Goal: Information Seeking & Learning: Learn about a topic

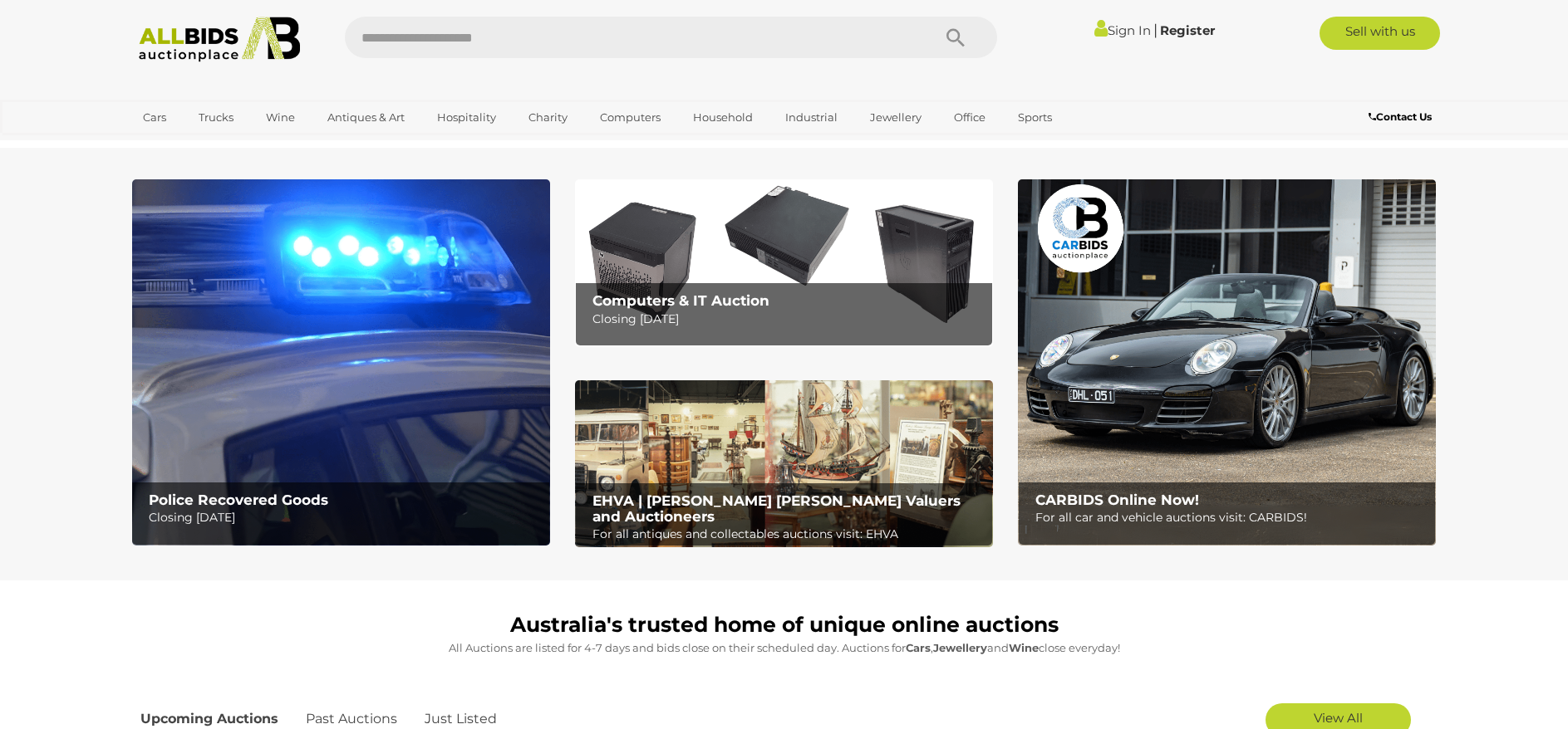
drag, startPoint x: 0, startPoint y: 0, endPoint x: 328, endPoint y: 622, distance: 703.2
click at [328, 622] on h1 "Australia's trusted home of unique online auctions" at bounding box center [784, 626] width 1288 height 24
click at [286, 301] on img at bounding box center [341, 362] width 418 height 367
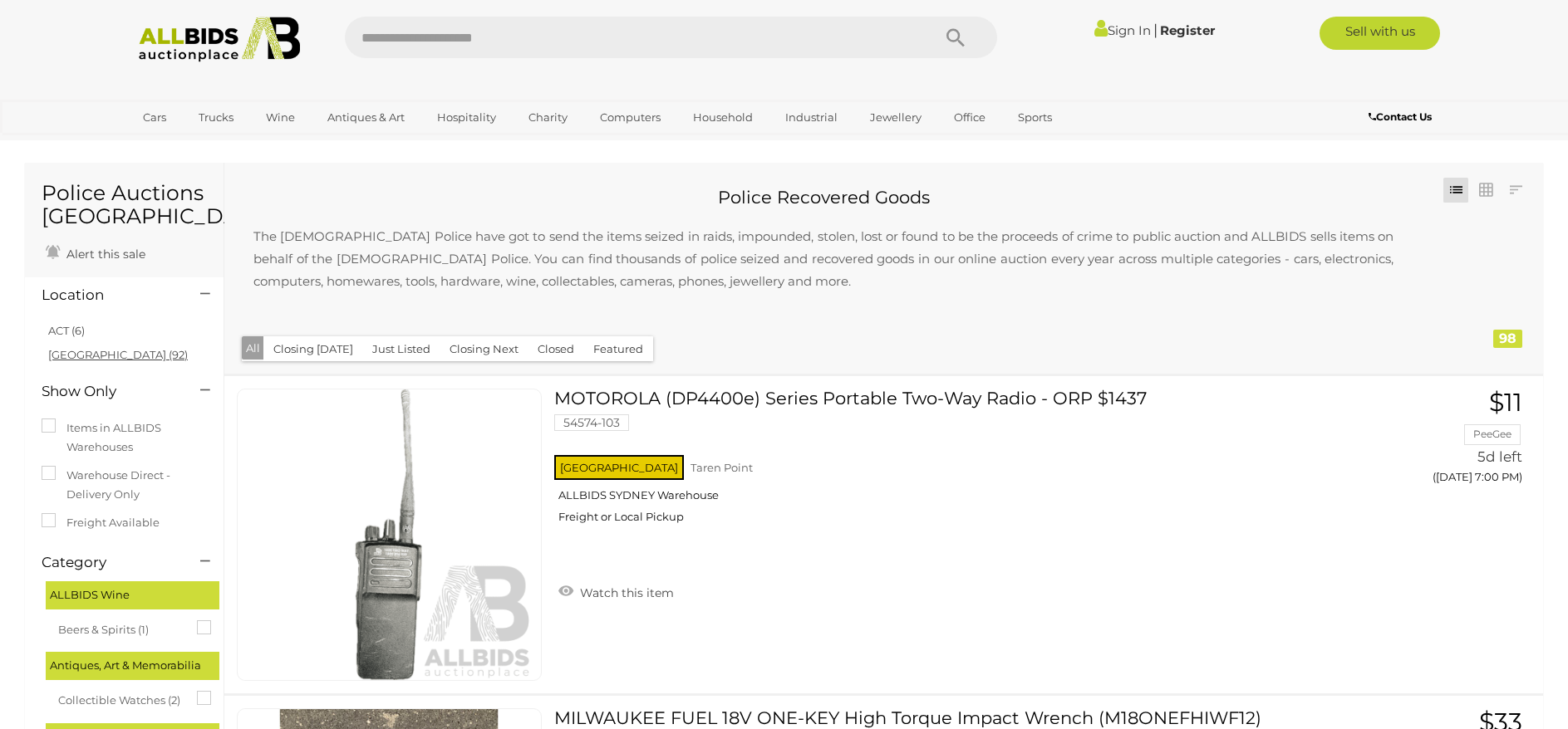
click at [80, 353] on link "NSW (92)" at bounding box center [118, 355] width 140 height 13
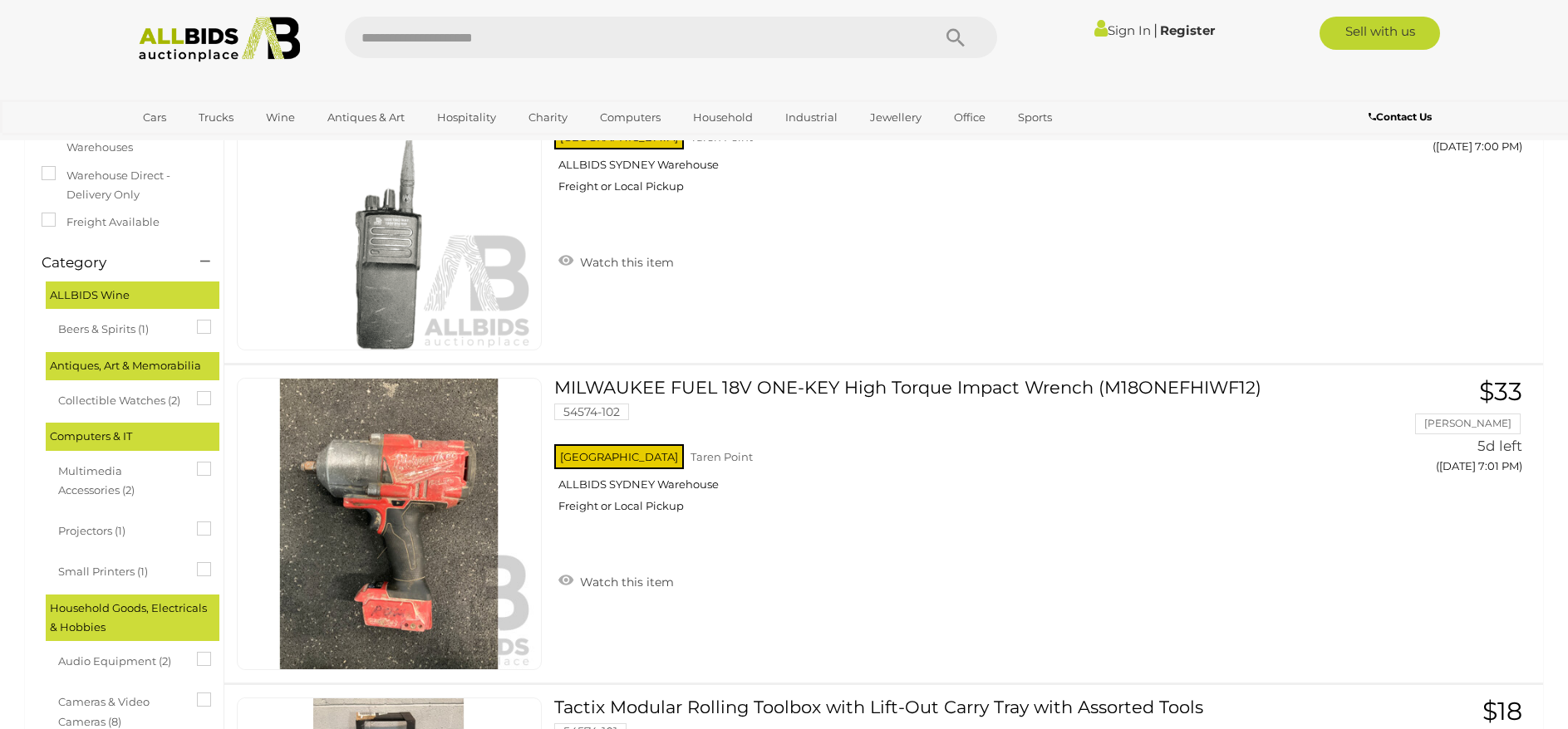
scroll to position [332, 0]
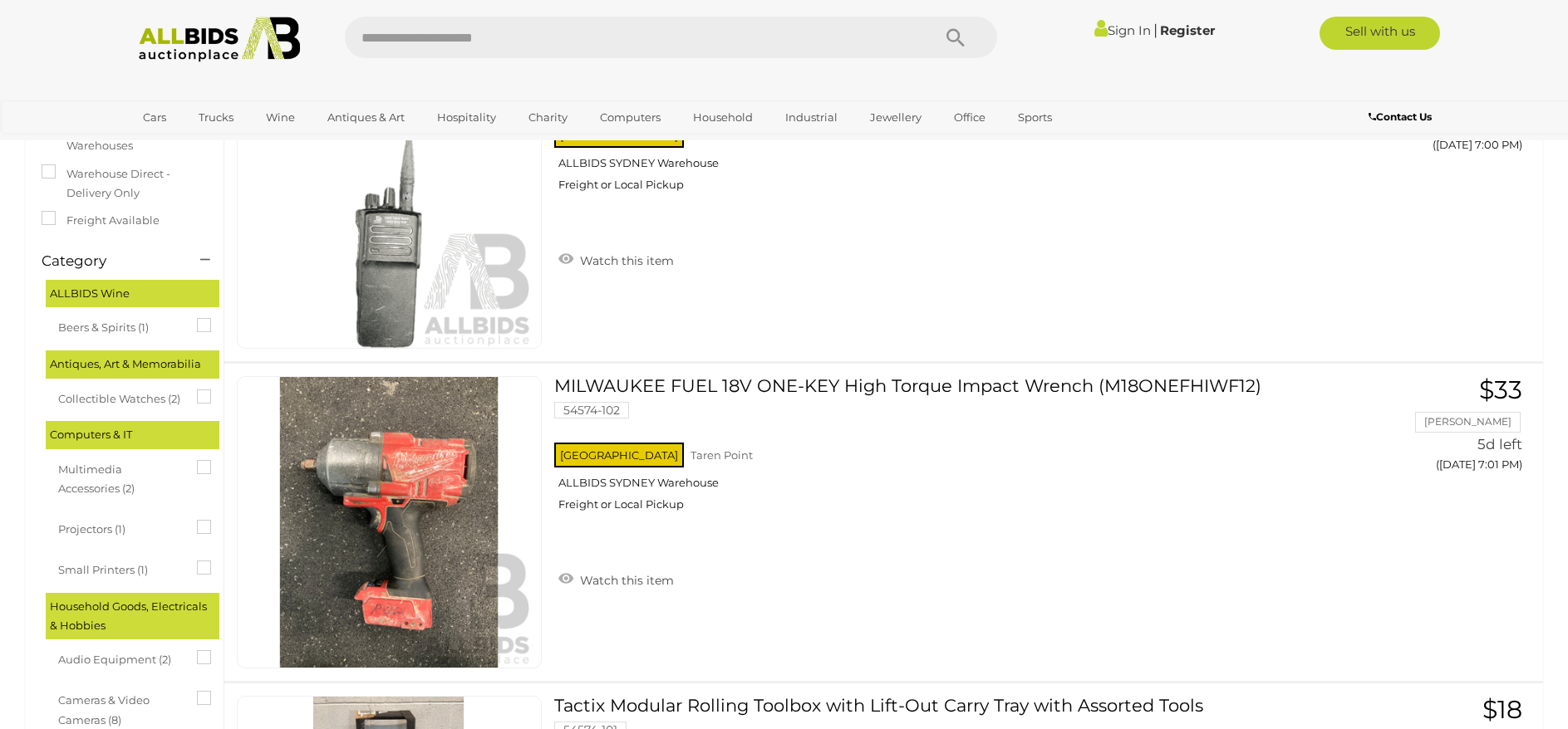
click at [197, 389] on icon at bounding box center [197, 389] width 0 height 0
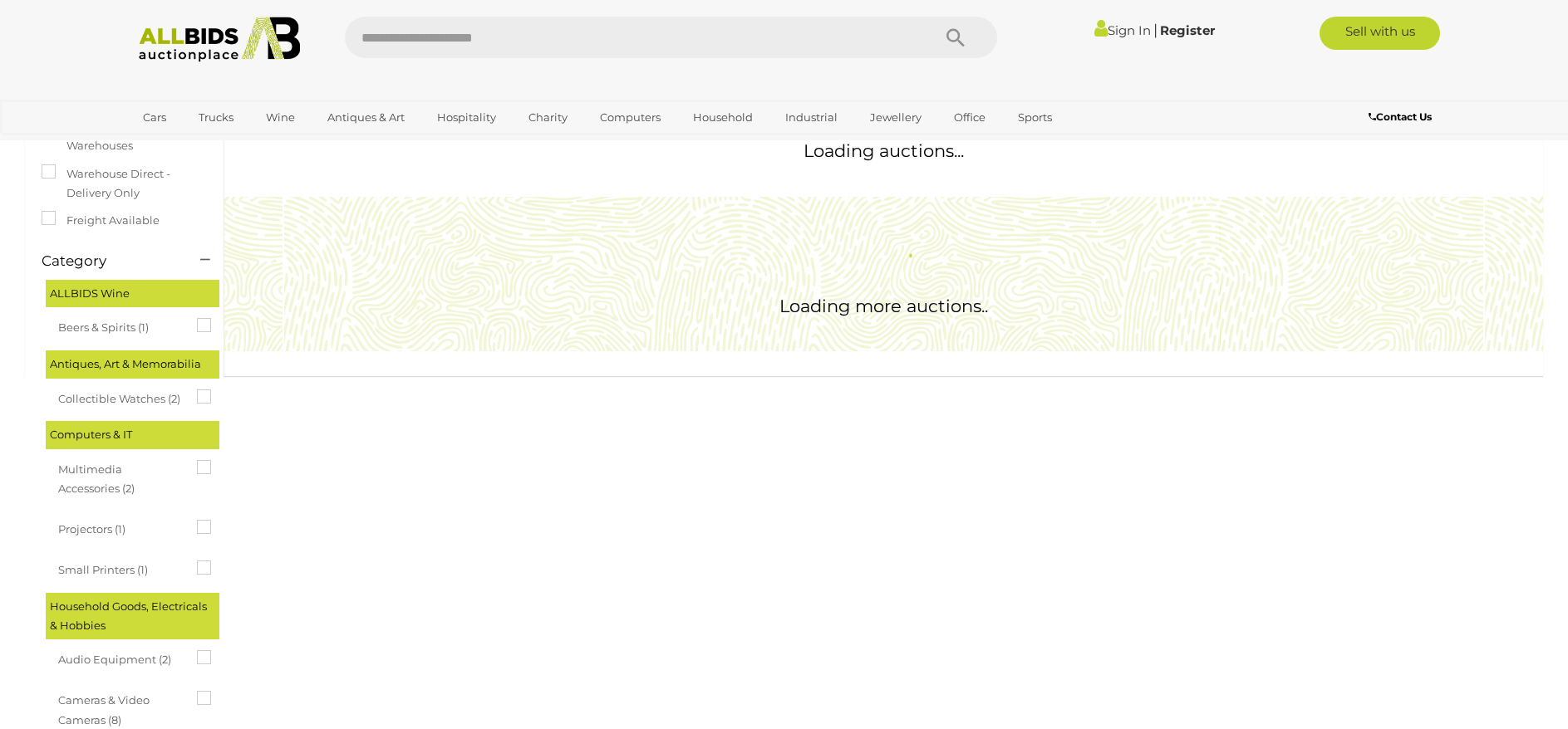
scroll to position [0, 0]
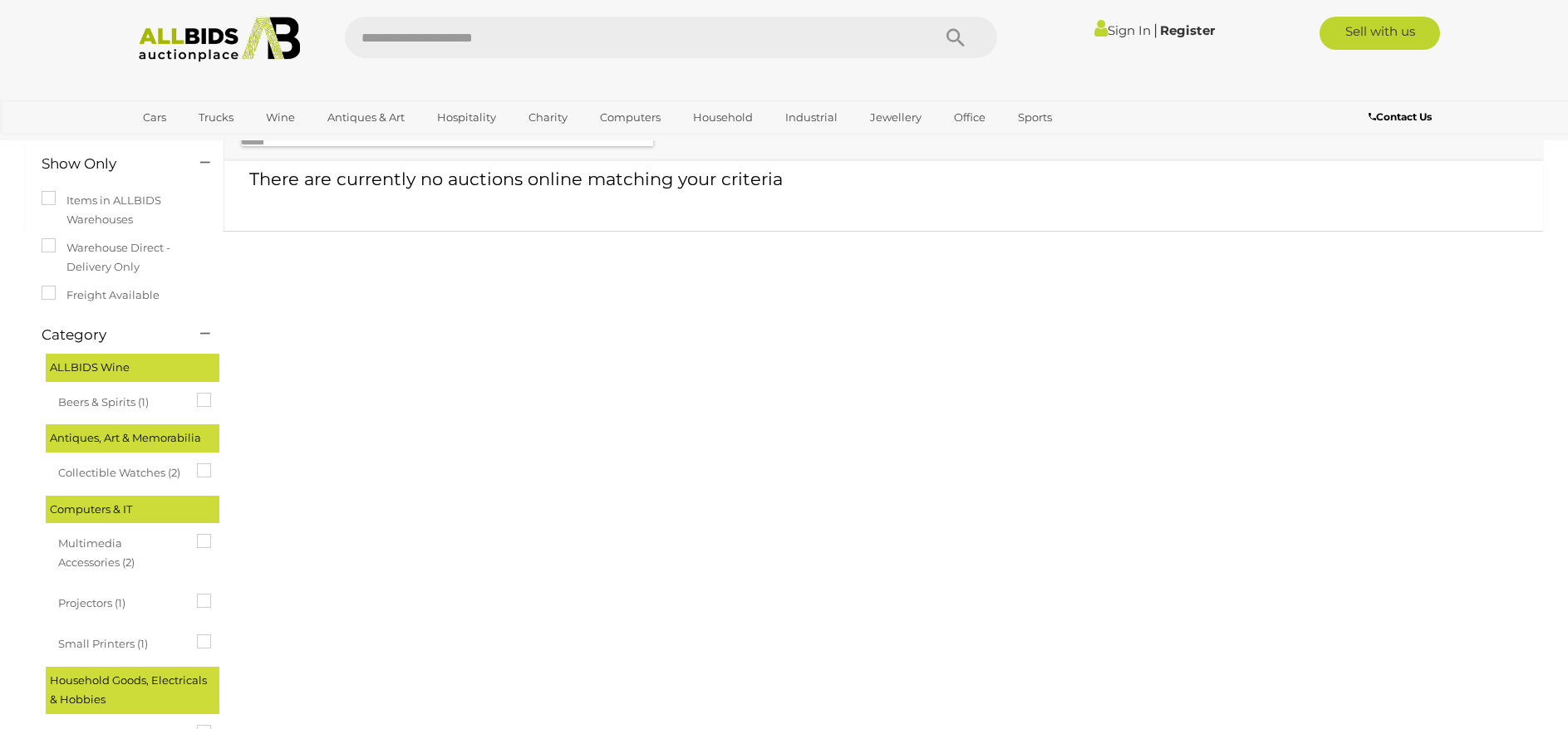
scroll to position [249, 0]
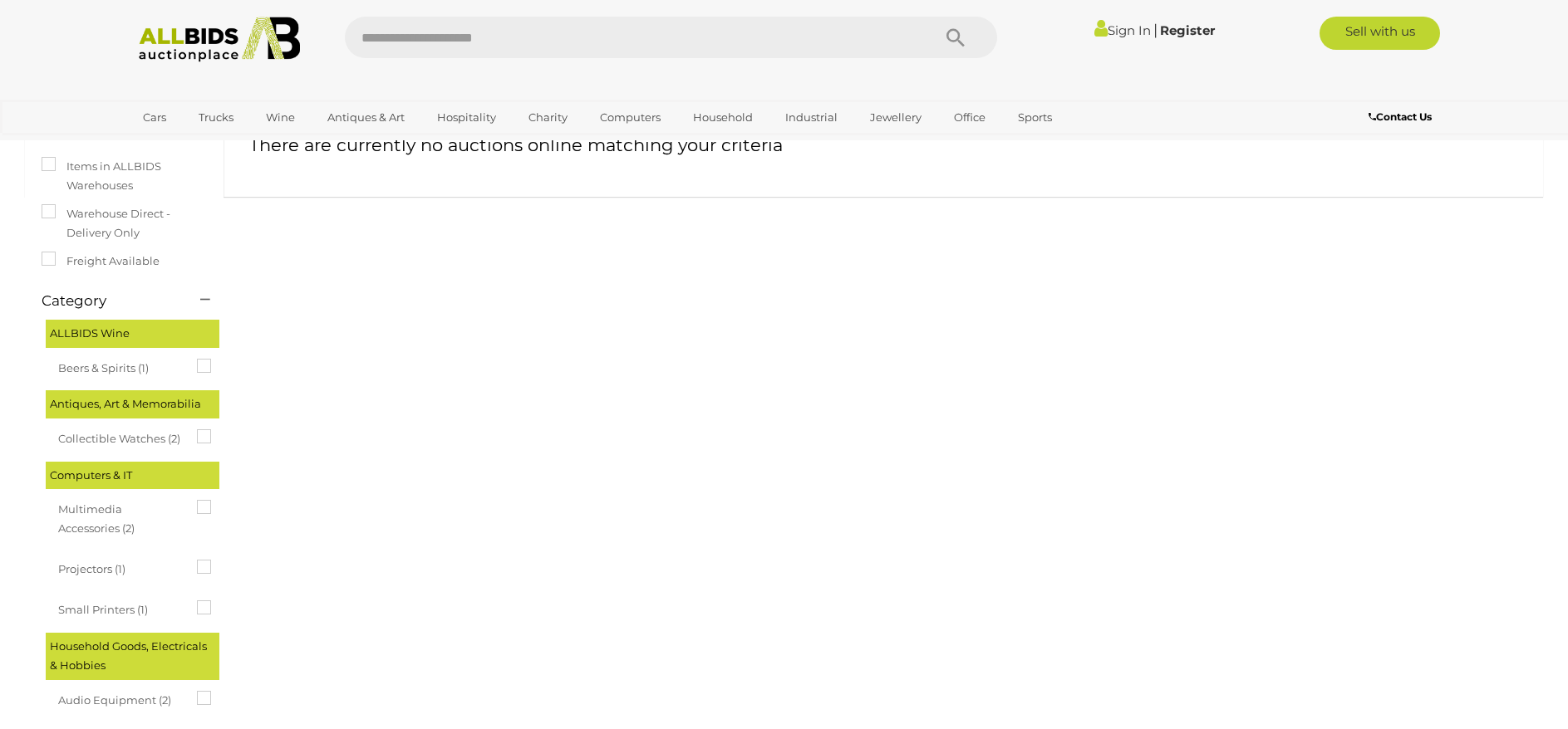
click at [197, 430] on icon at bounding box center [197, 430] width 0 height 0
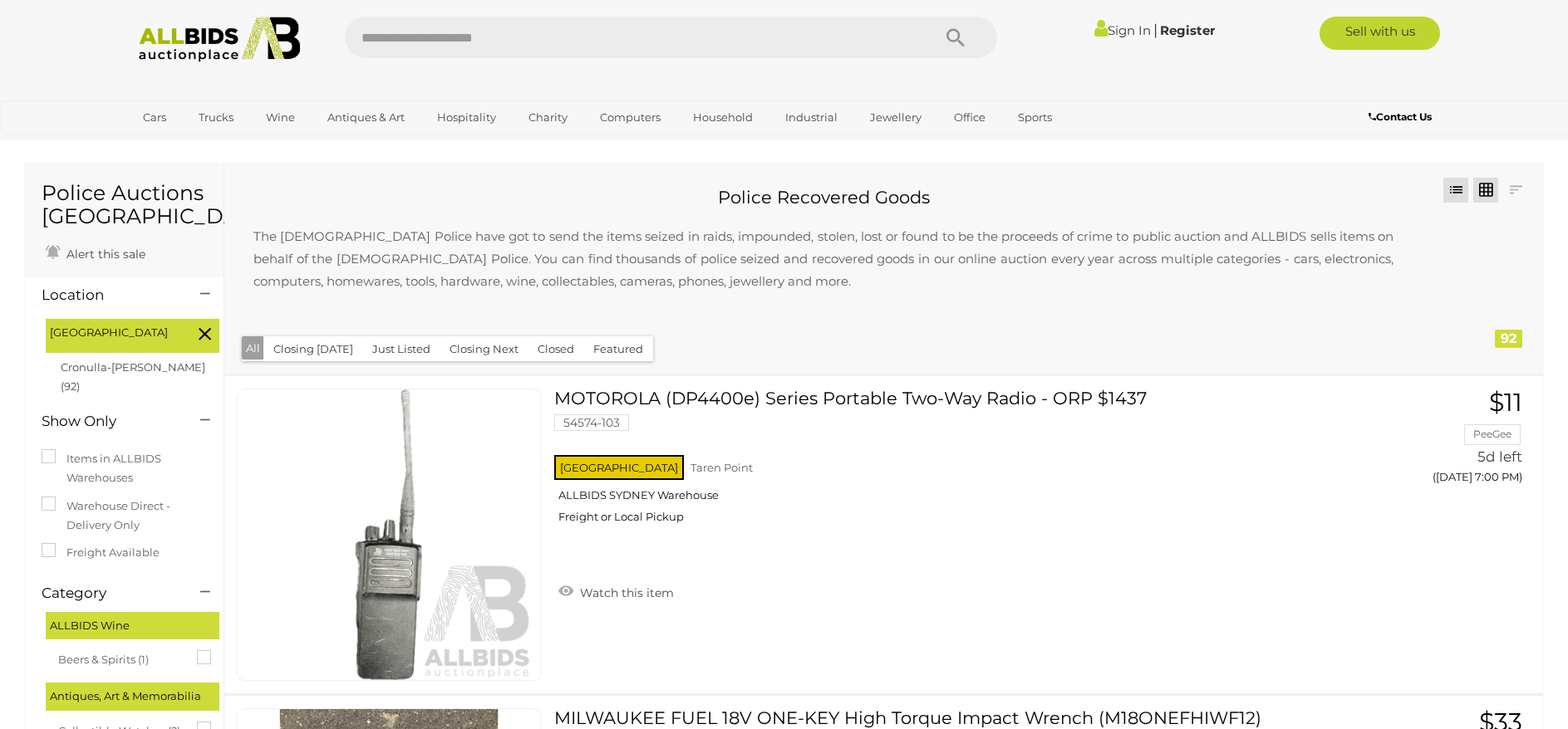
click at [1487, 192] on link at bounding box center [1486, 190] width 25 height 25
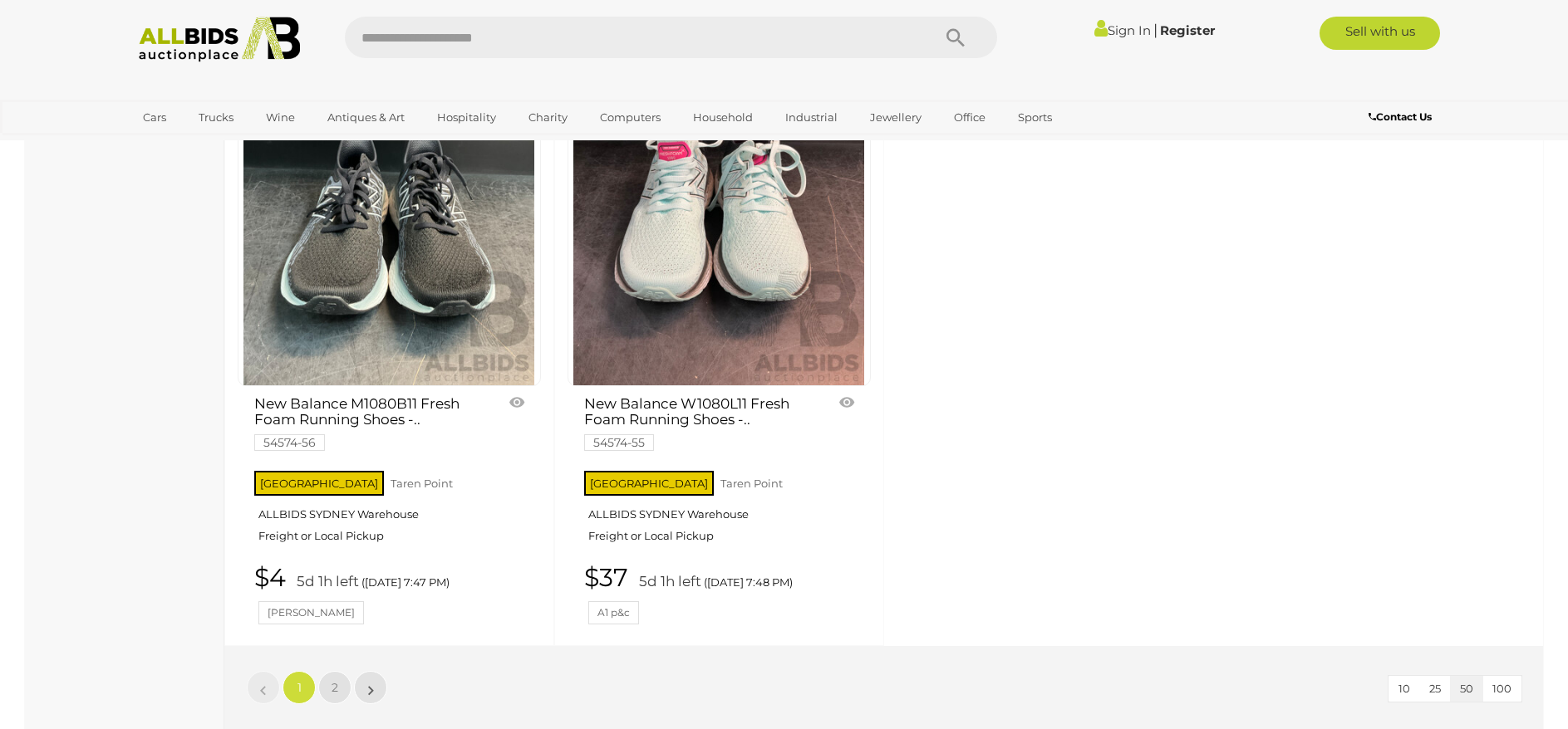
scroll to position [7100, 0]
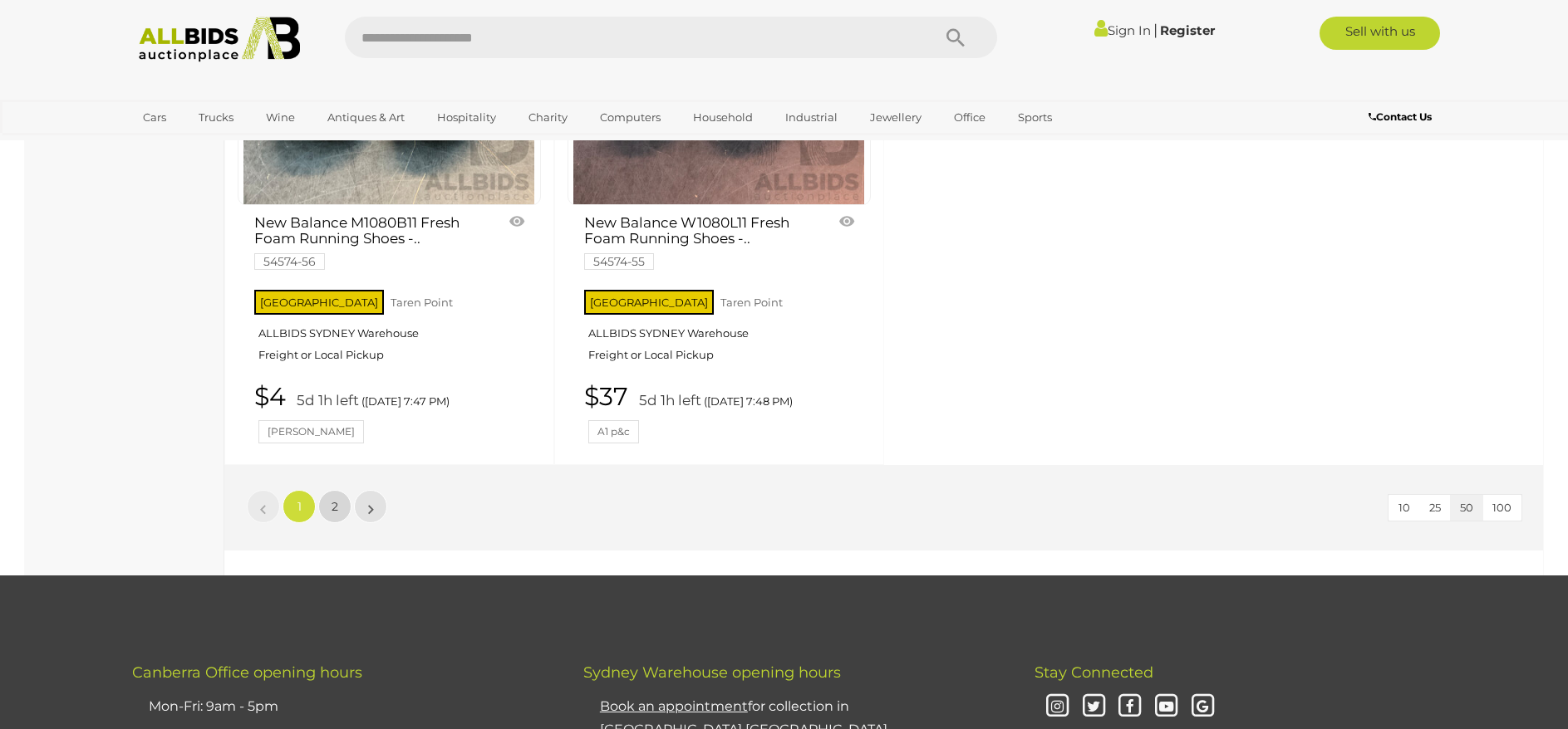
click at [336, 500] on span "2" at bounding box center [335, 507] width 7 height 15
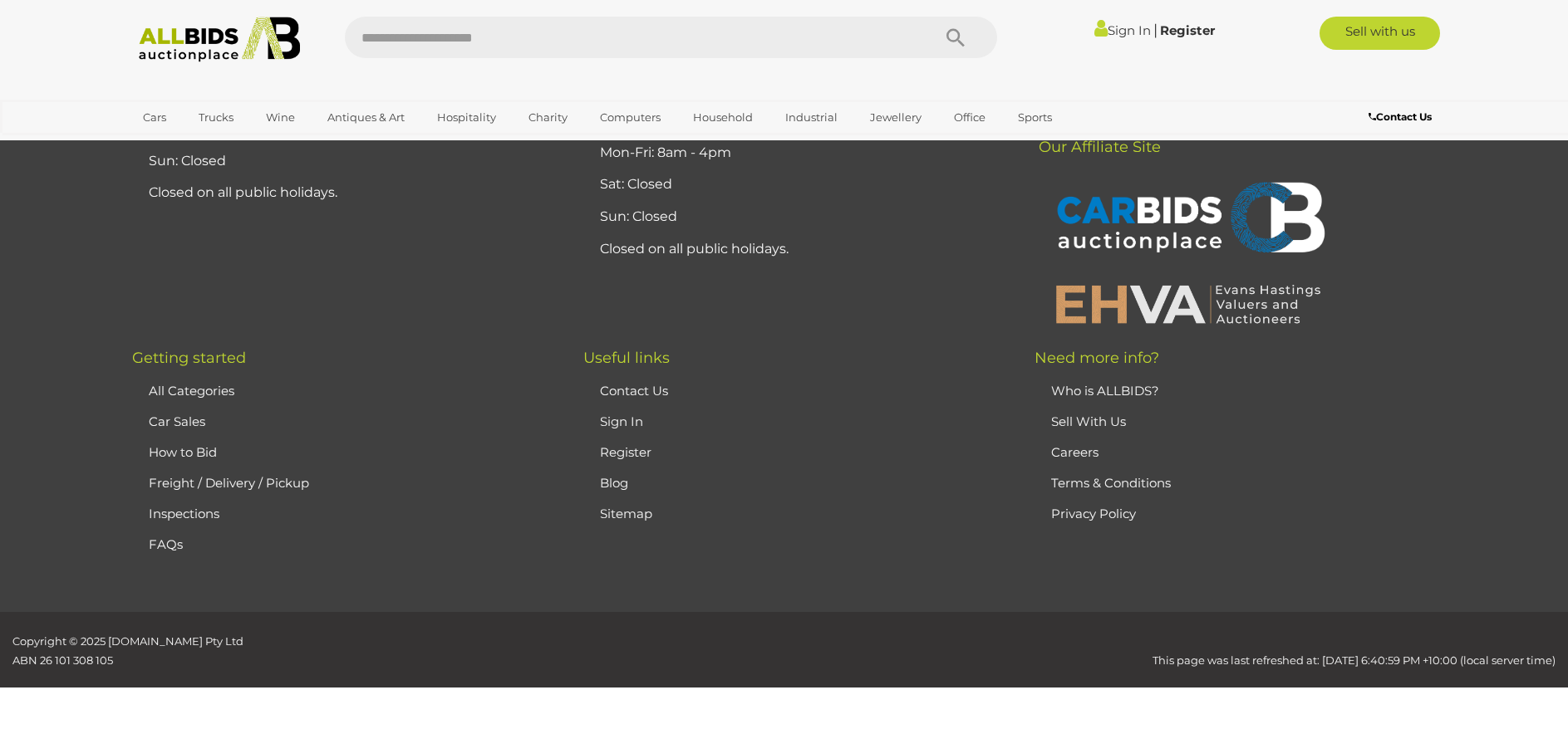
scroll to position [208, 0]
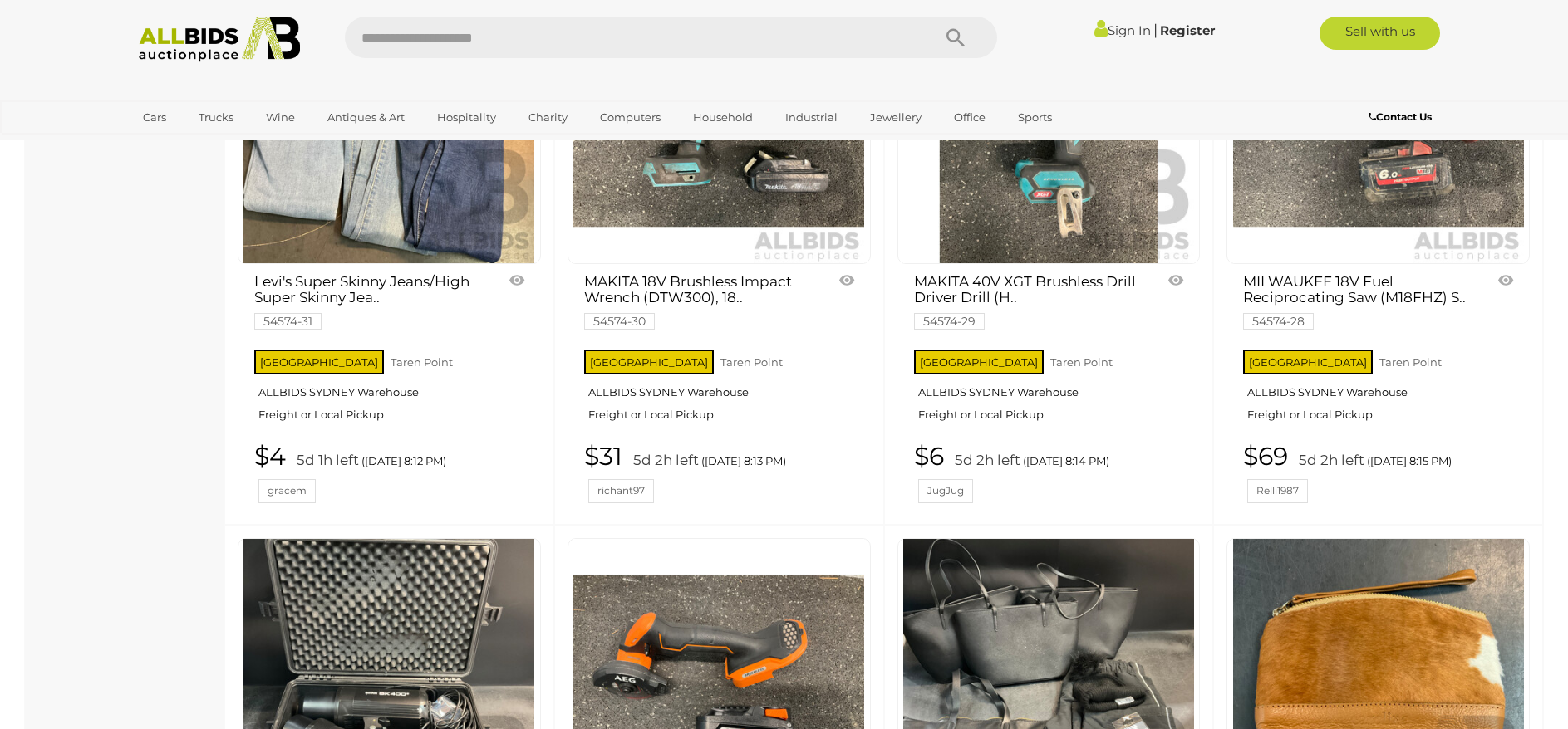
scroll to position [3861, 0]
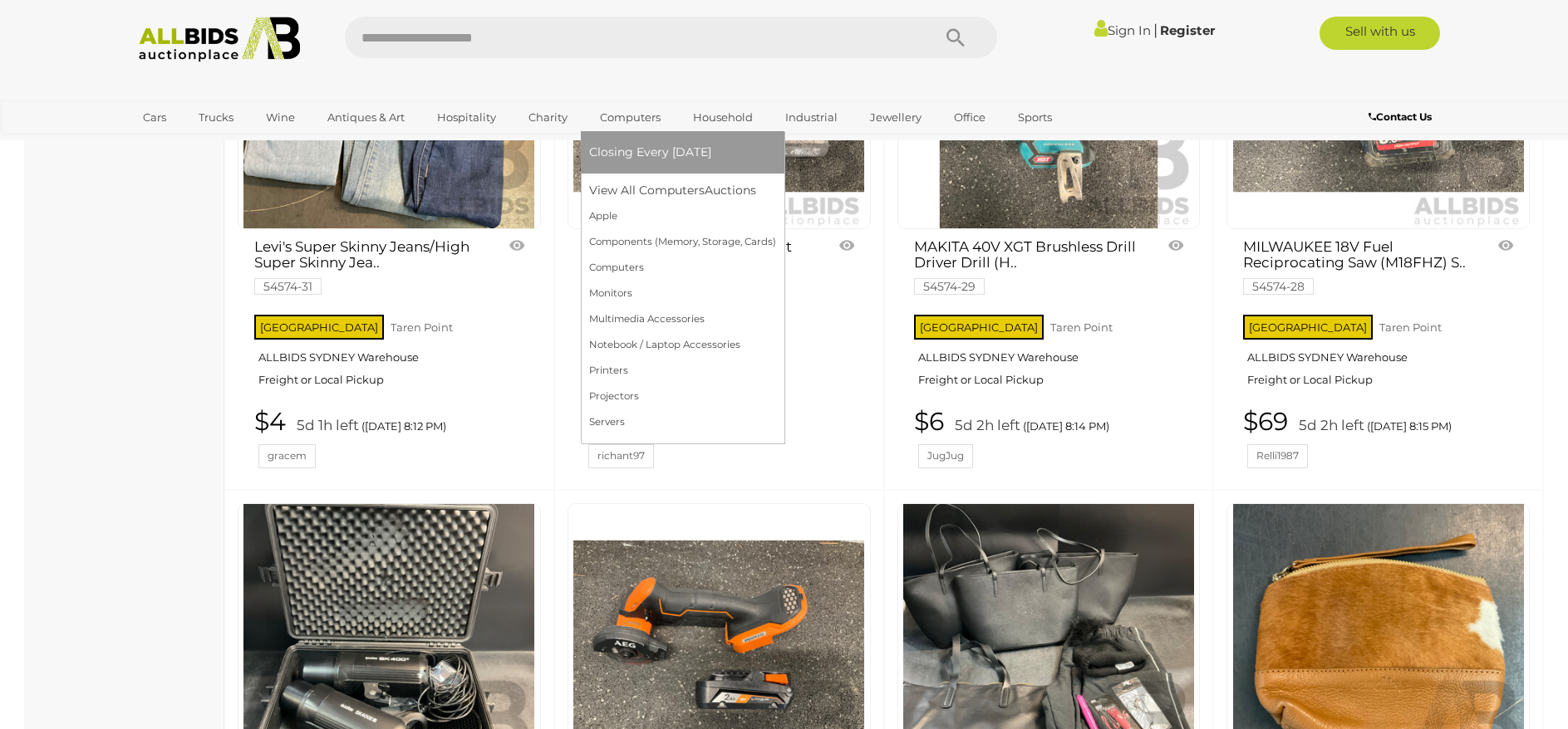
click at [655, 117] on link "Computers" at bounding box center [630, 117] width 82 height 28
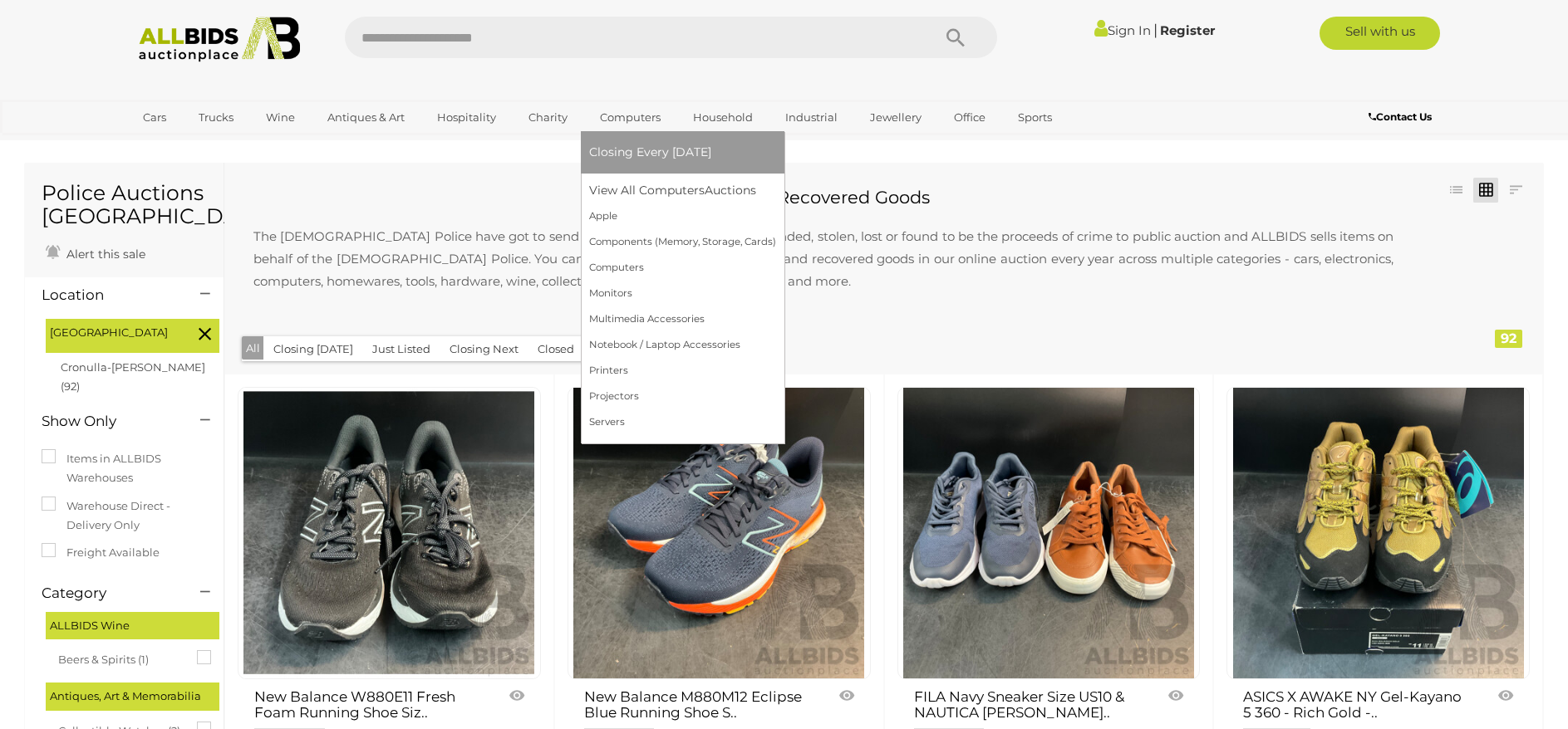
click at [653, 153] on span "Closing Every [DATE]" at bounding box center [649, 152] width 122 height 15
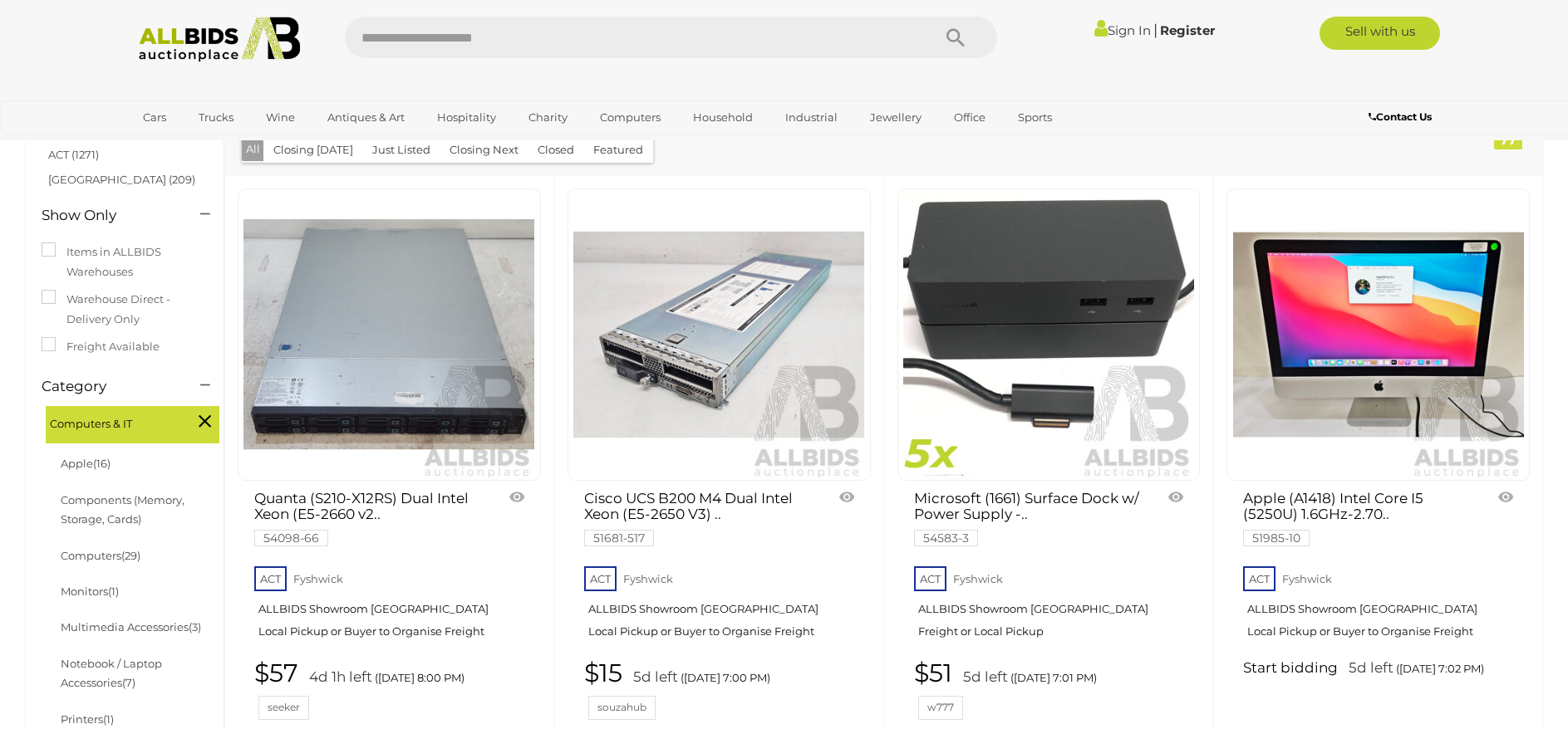
scroll to position [166, 0]
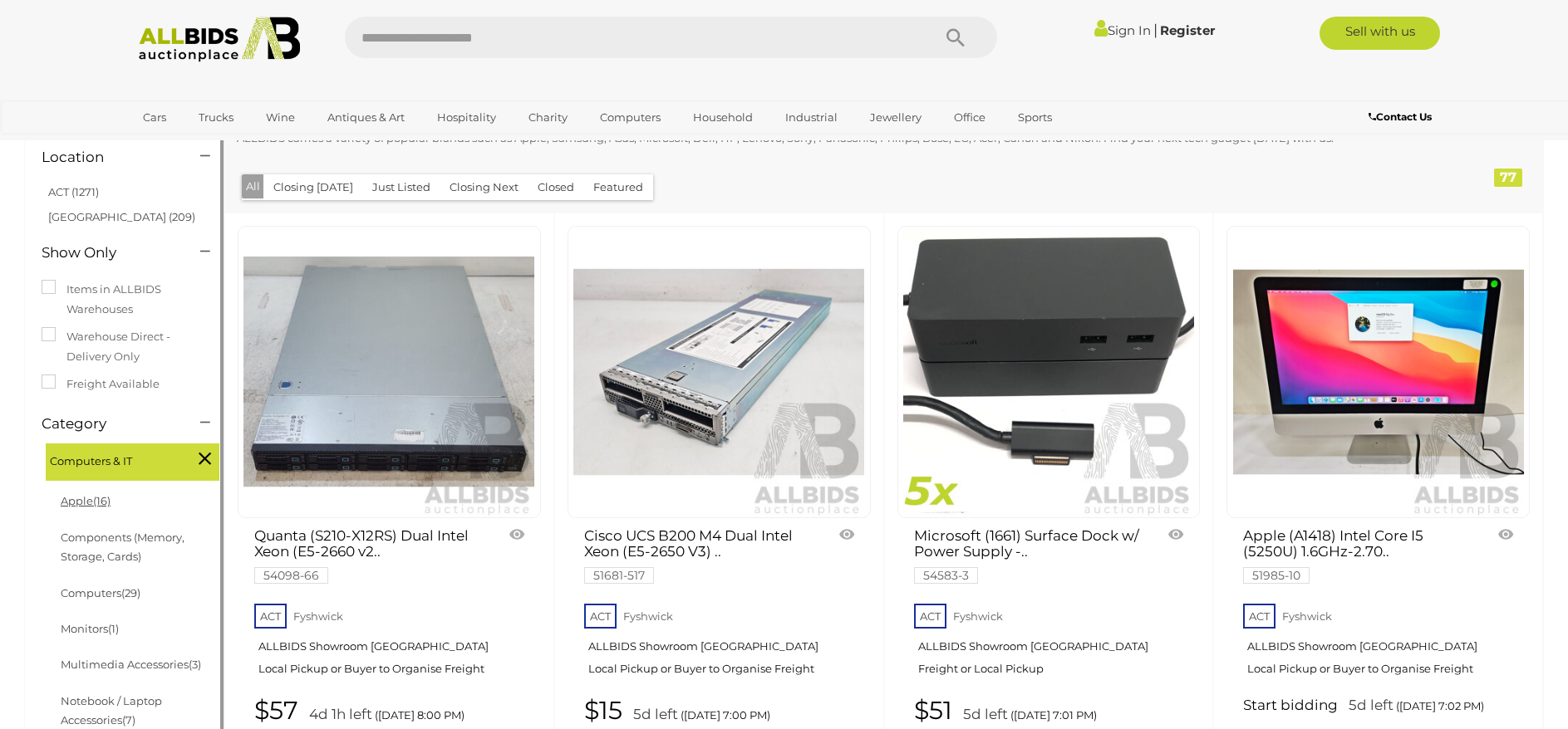
click at [98, 497] on span "(16)" at bounding box center [102, 501] width 18 height 13
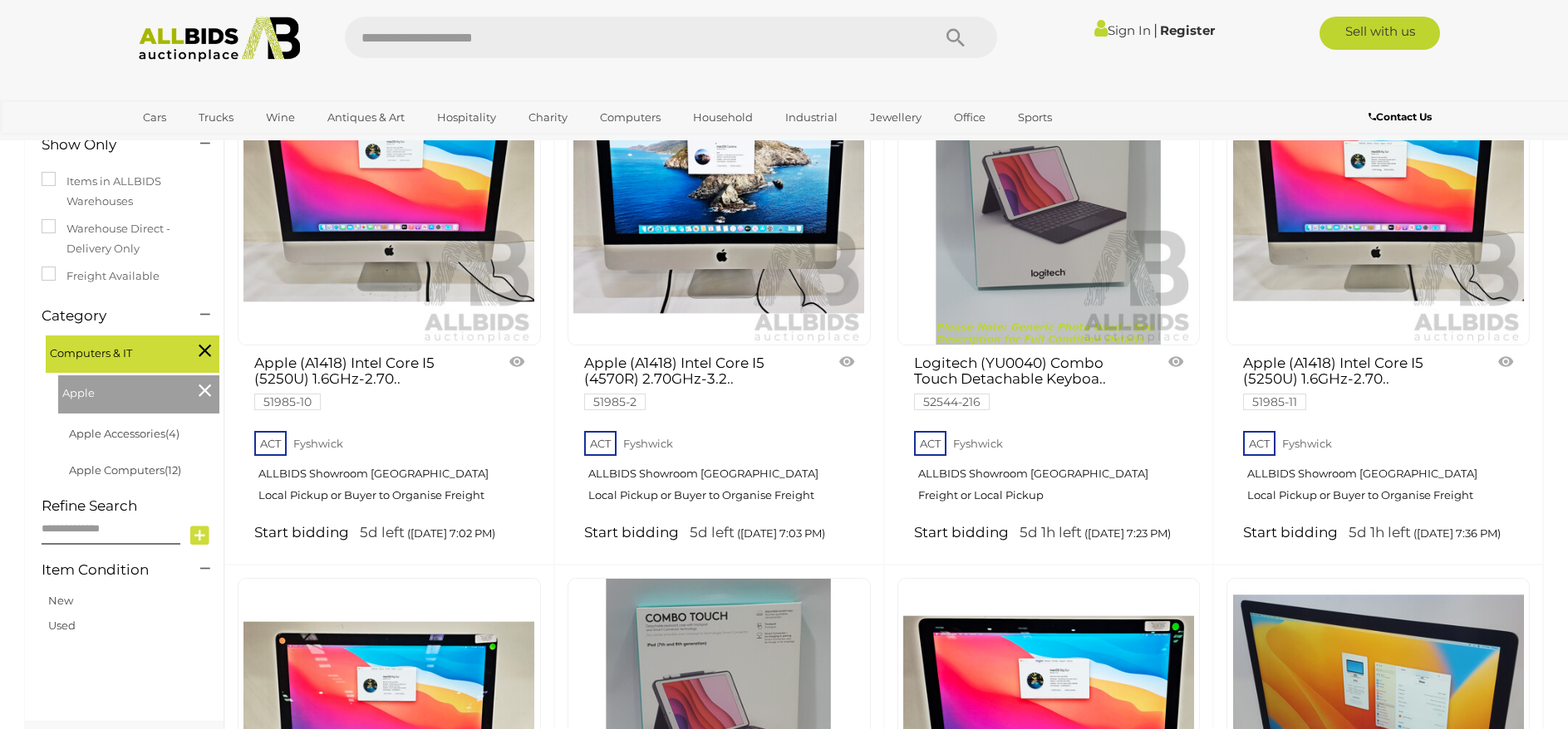
scroll to position [332, 0]
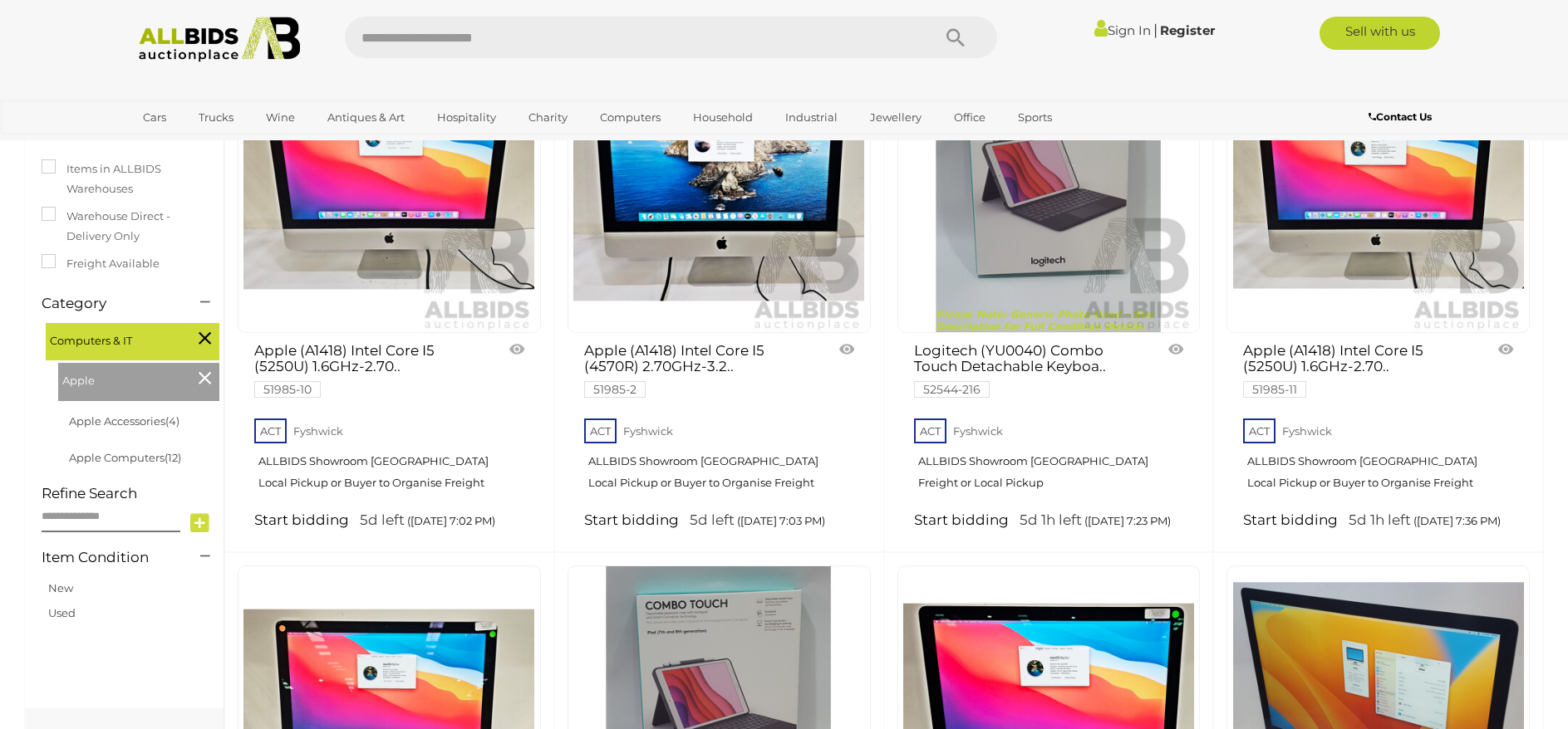
click at [216, 378] on div "Apple" at bounding box center [139, 382] width 162 height 38
click at [204, 379] on icon at bounding box center [204, 378] width 13 height 22
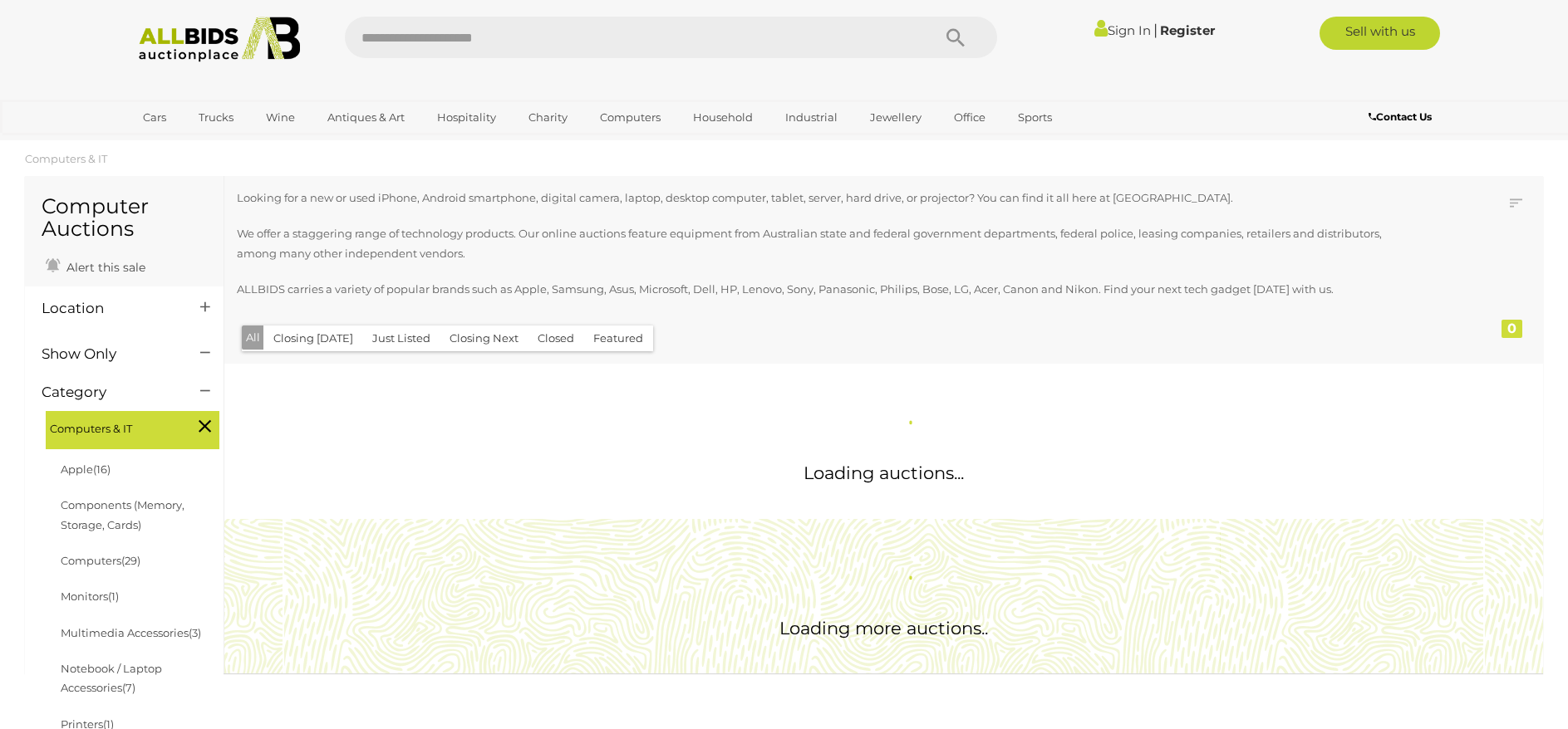
scroll to position [415, 0]
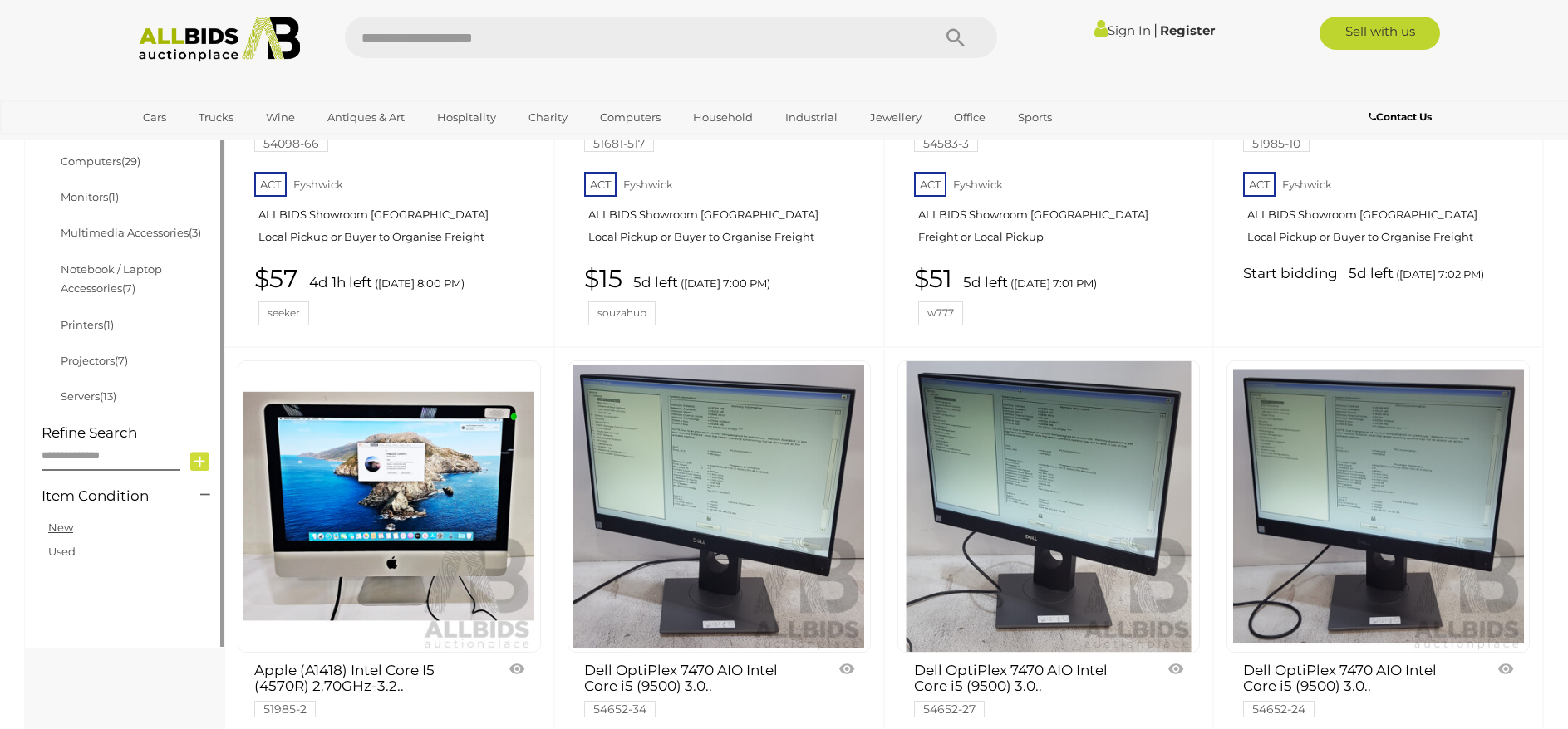
click at [60, 526] on link "New" at bounding box center [61, 527] width 25 height 13
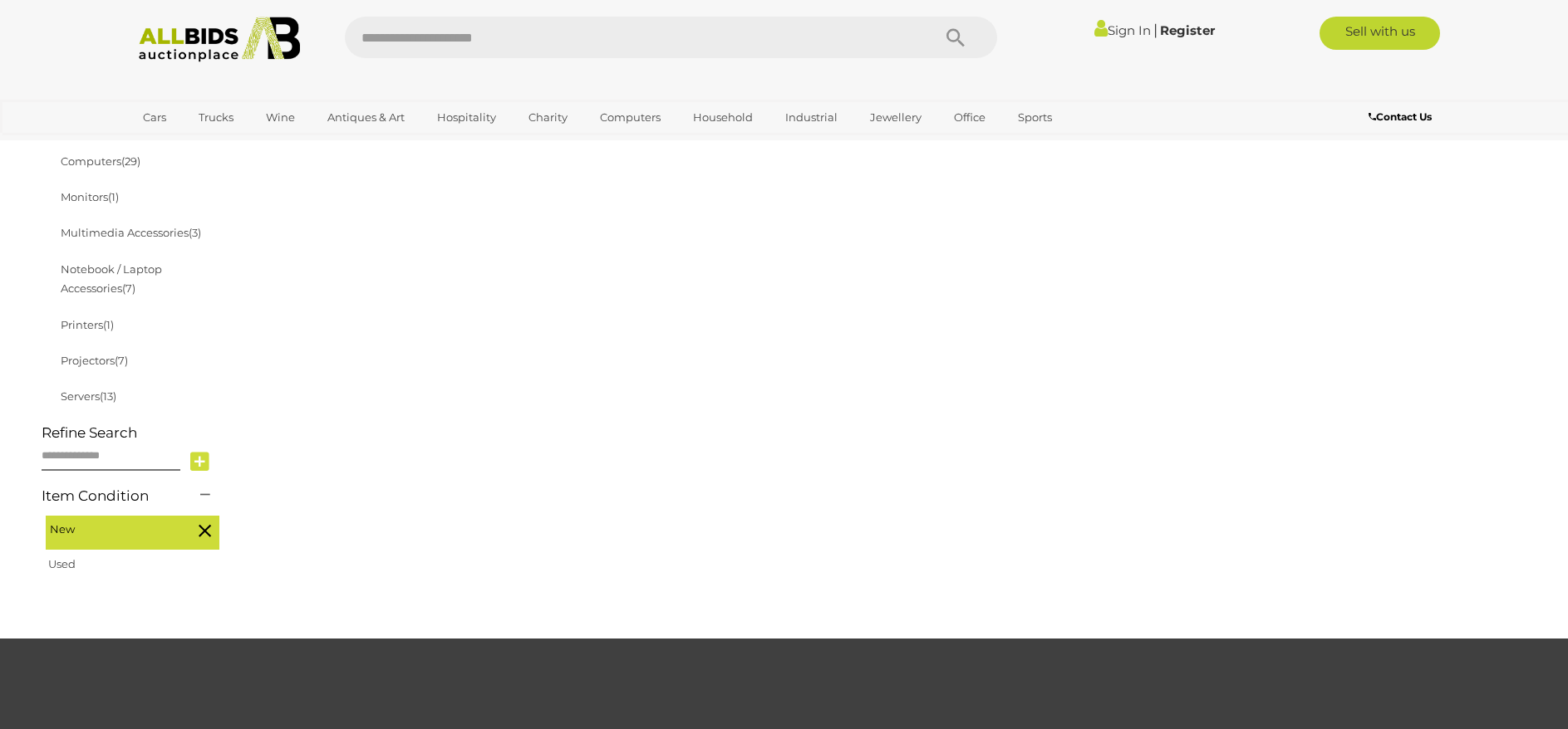
scroll to position [213, 0]
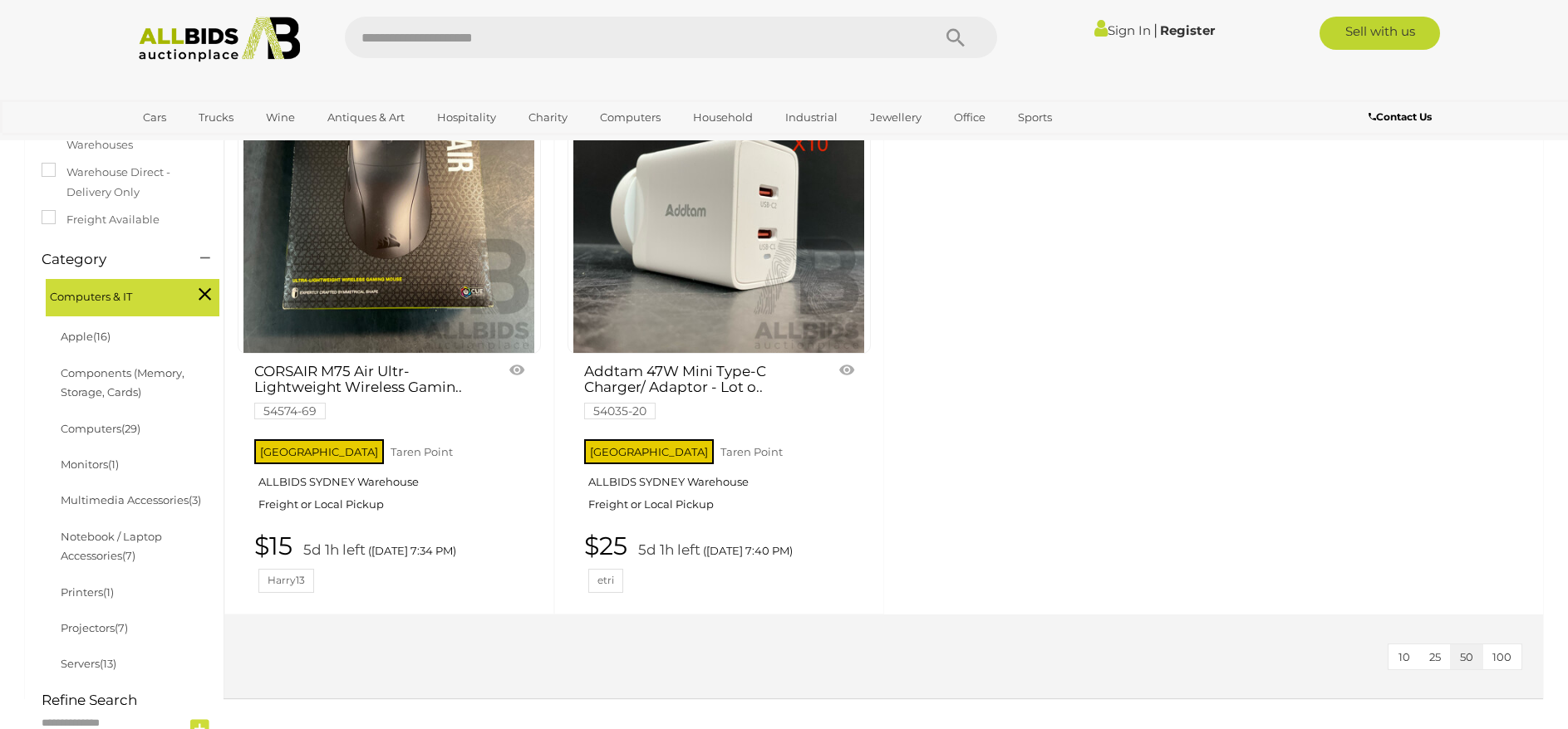
scroll to position [378, 0]
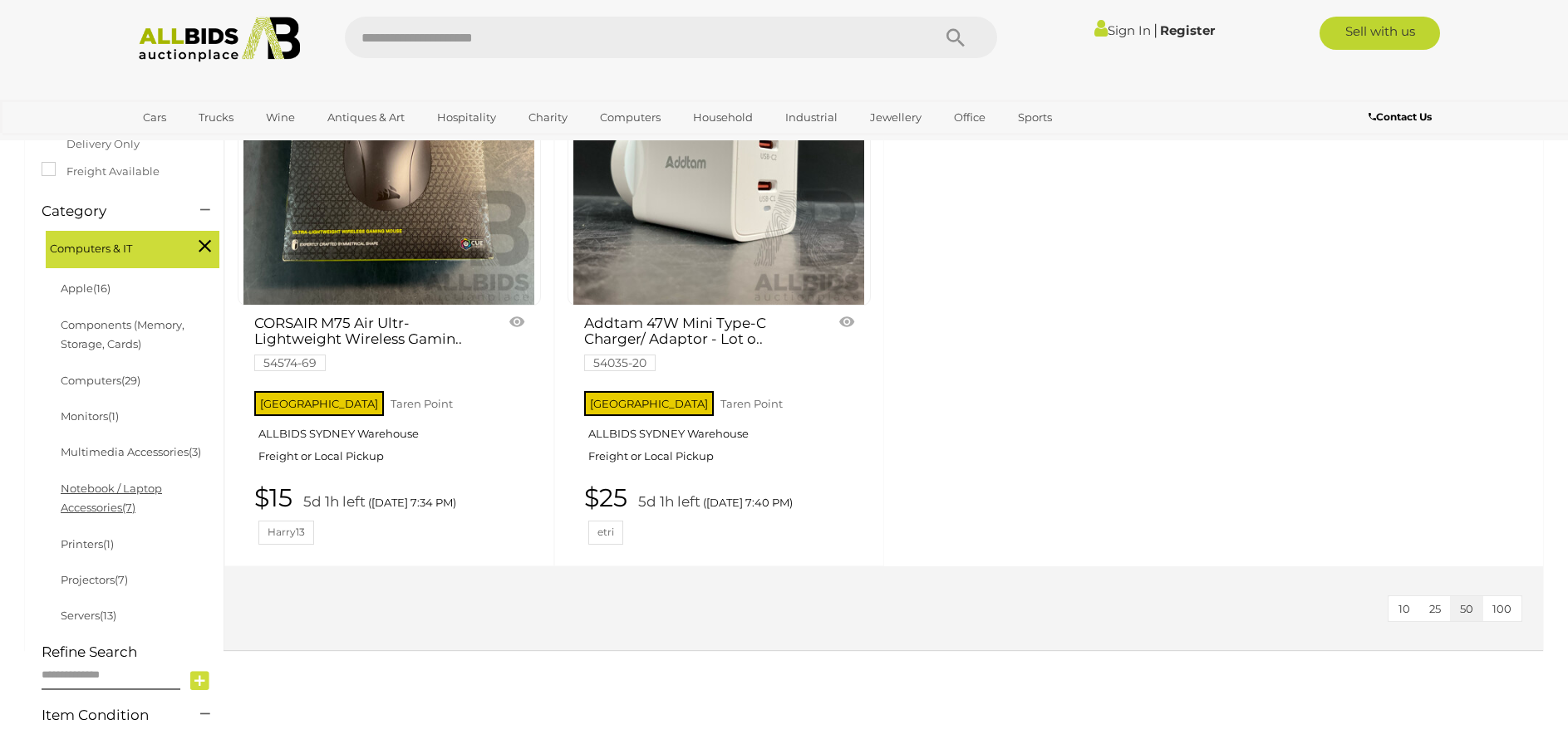
click at [109, 489] on link "Notebook / Laptop Accessories (7)" at bounding box center [111, 498] width 101 height 33
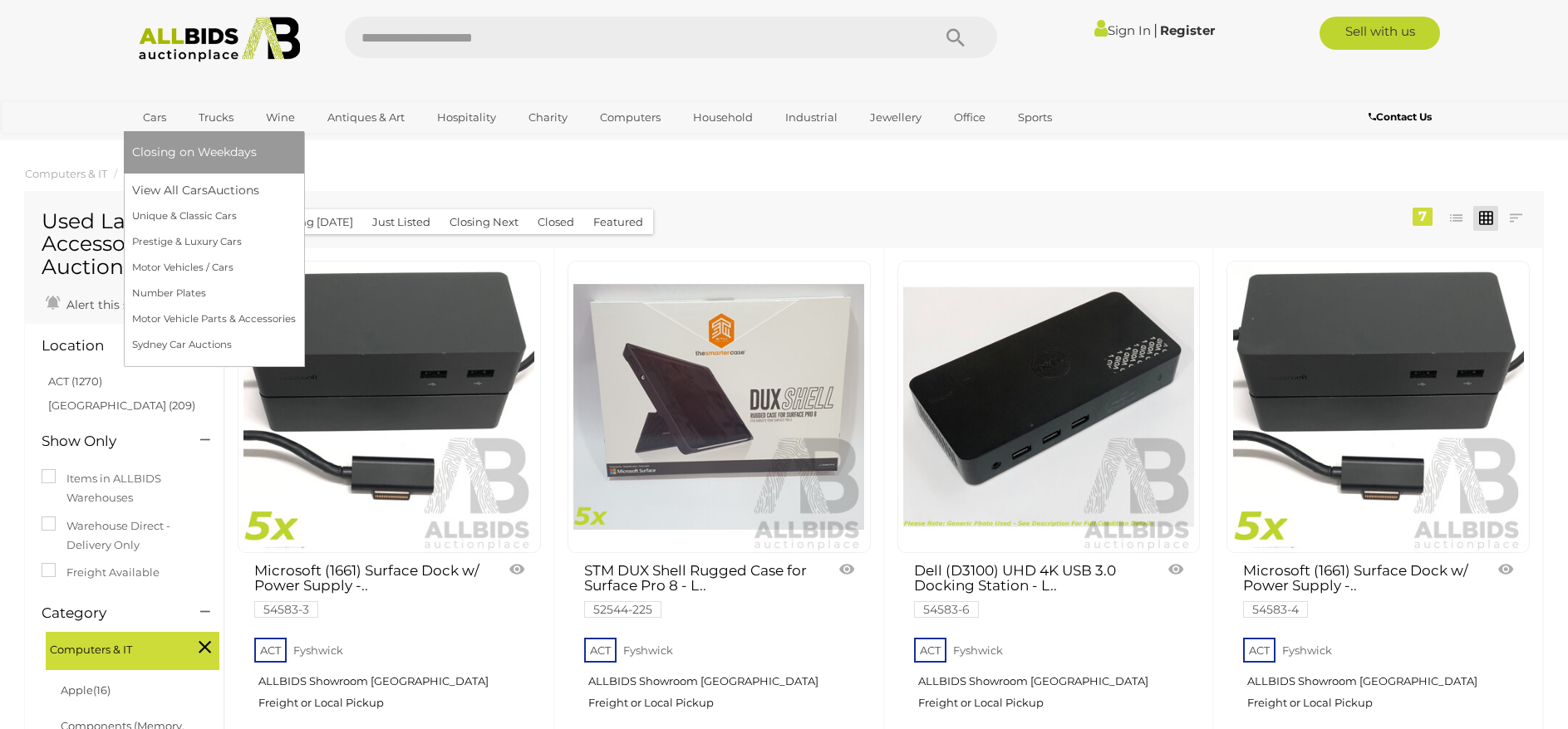
click at [154, 137] on li "Closing on Weekdays" at bounding box center [214, 152] width 180 height 42
click at [167, 148] on span "Closing on Weekdays" at bounding box center [194, 152] width 124 height 15
